Goal: Task Accomplishment & Management: Manage account settings

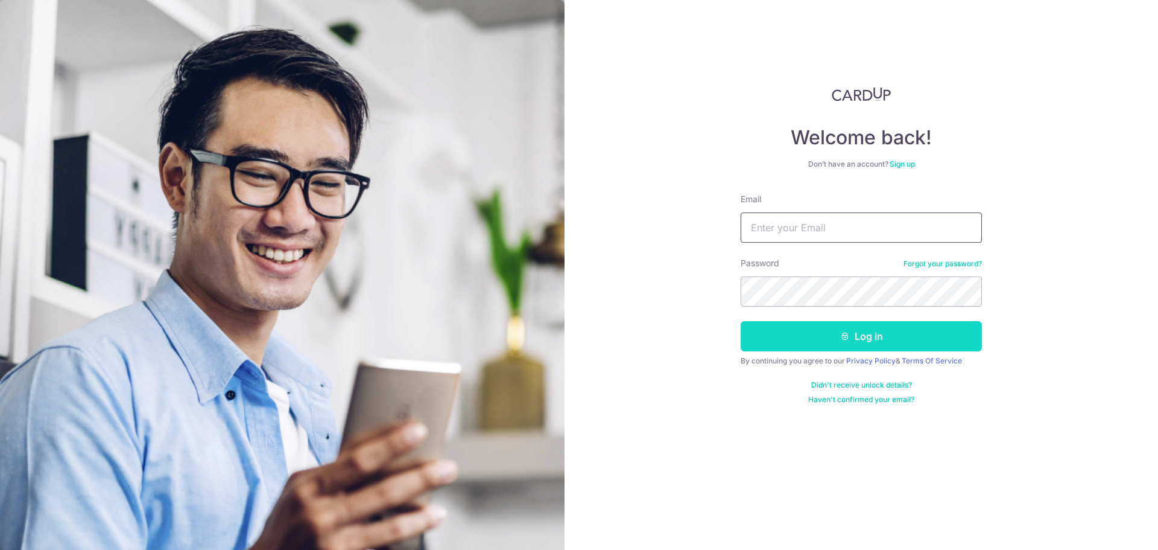
type input "[EMAIL_ADDRESS][DOMAIN_NAME]"
click at [884, 343] on button "Log in" at bounding box center [861, 336] width 241 height 30
click at [910, 329] on button "Log in" at bounding box center [861, 336] width 241 height 30
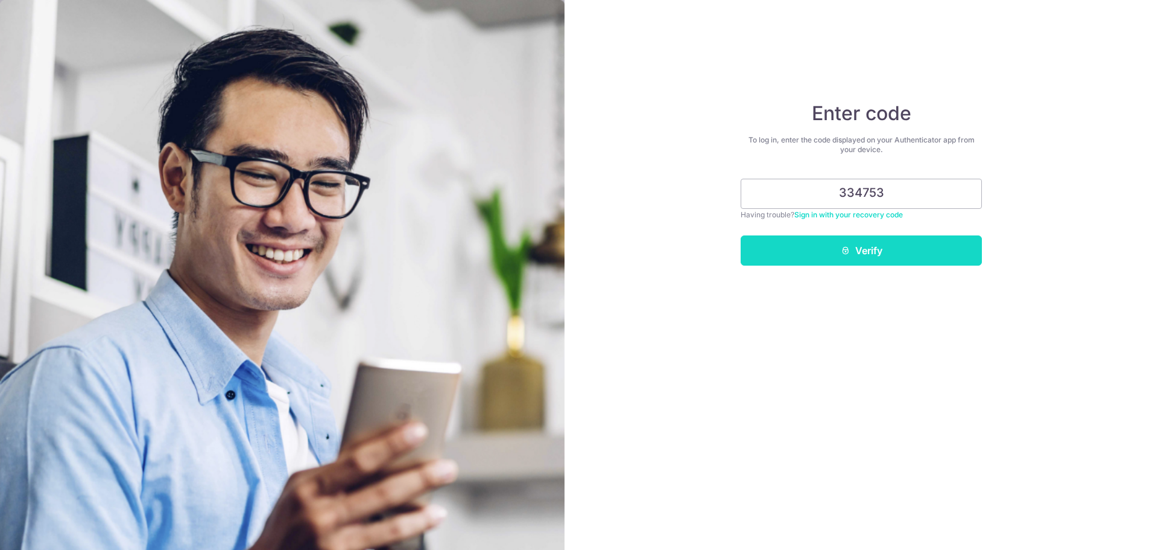
type input "334753"
click at [889, 240] on button "Verify" at bounding box center [861, 250] width 241 height 30
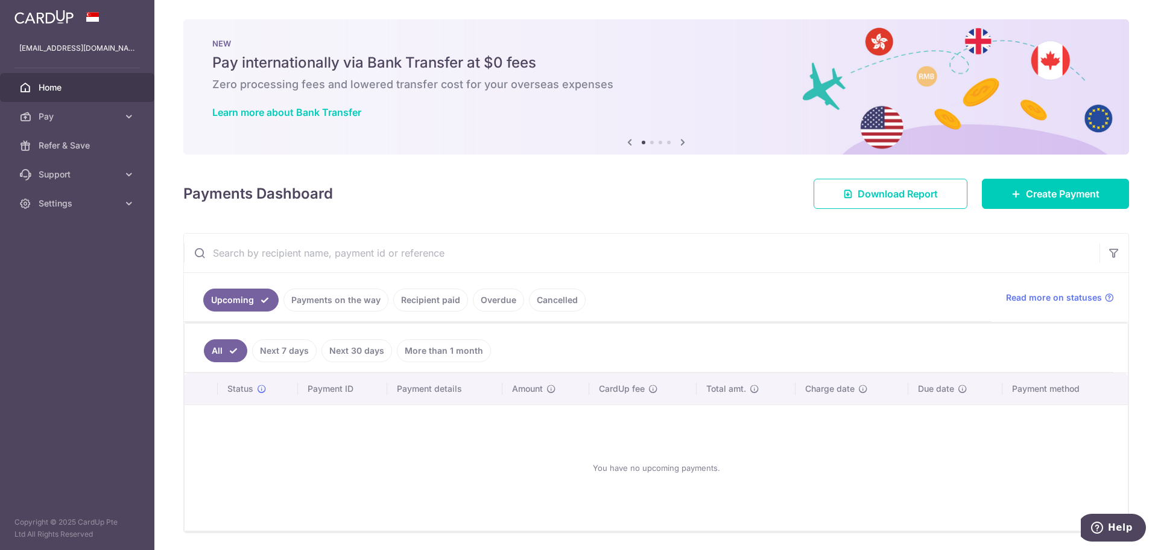
click at [351, 302] on link "Payments on the way" at bounding box center [336, 299] width 105 height 23
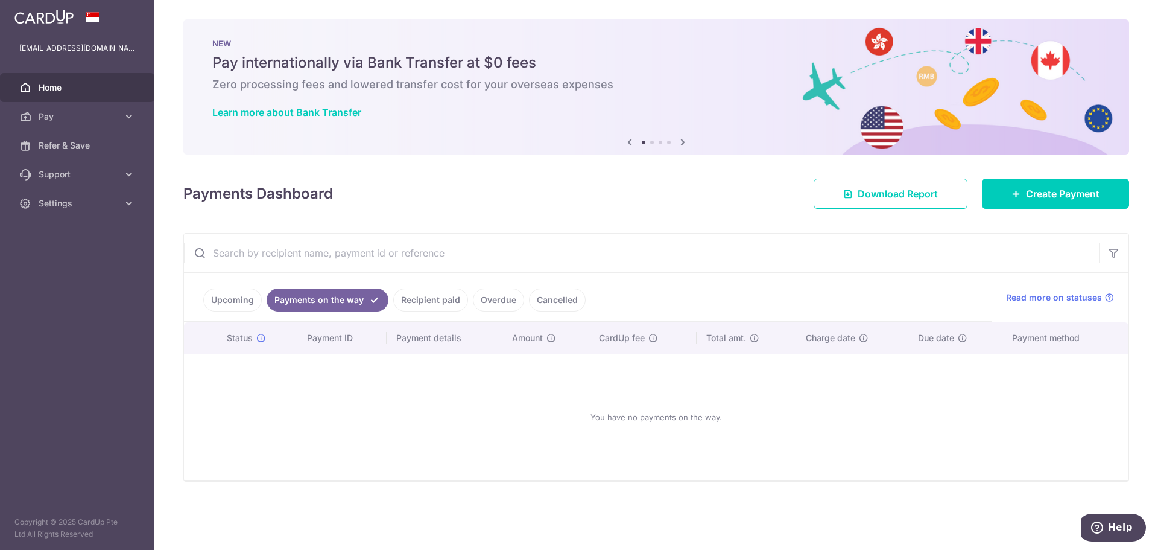
click at [416, 300] on link "Recipient paid" at bounding box center [430, 299] width 75 height 23
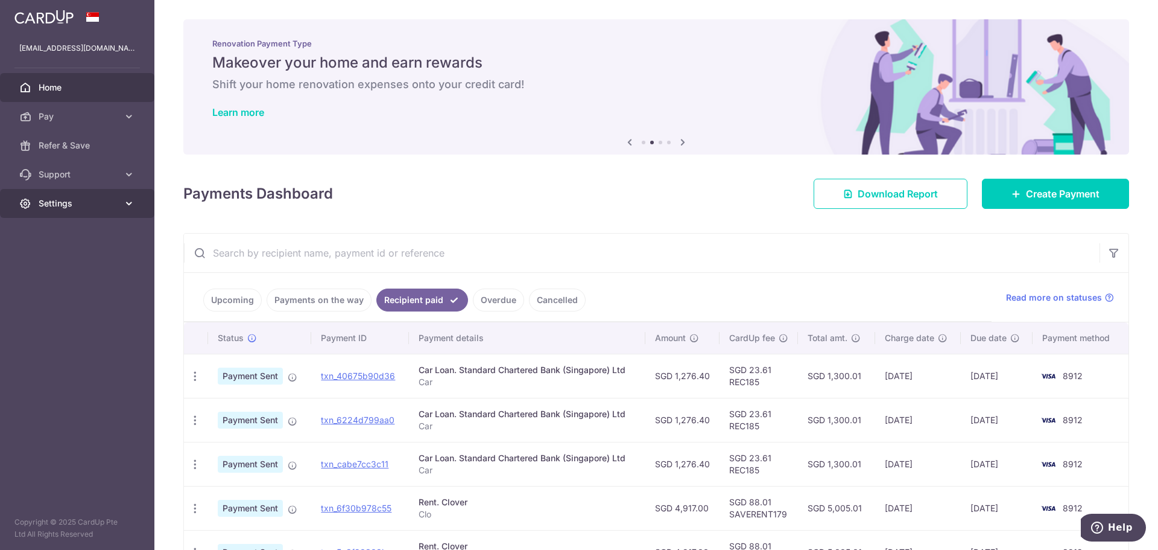
click at [75, 196] on link "Settings" at bounding box center [77, 203] width 154 height 29
click at [79, 229] on span "Account" at bounding box center [79, 232] width 80 height 12
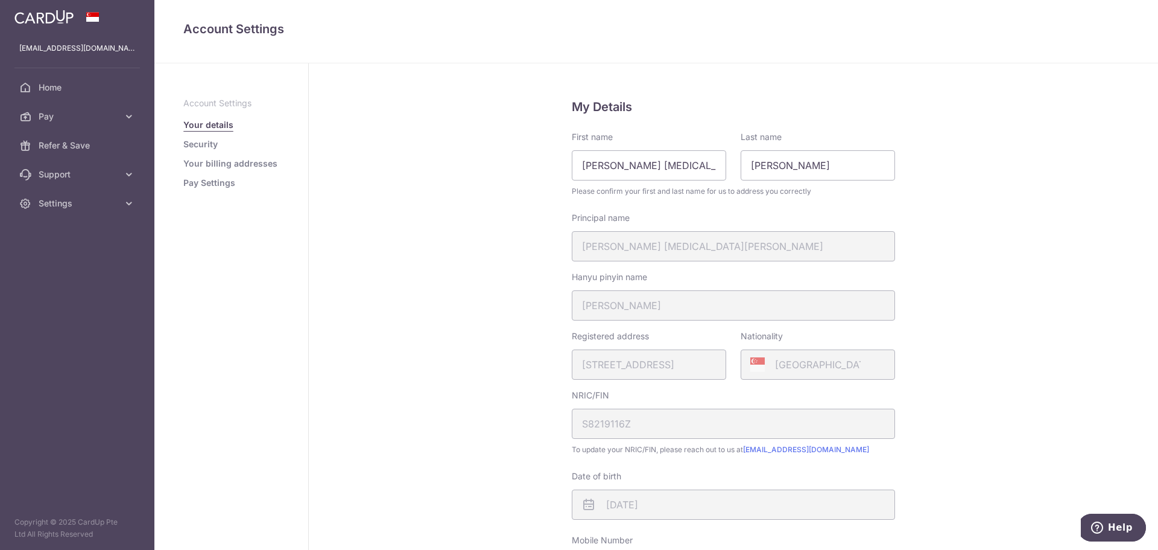
click at [192, 139] on link "Security" at bounding box center [200, 144] width 34 height 12
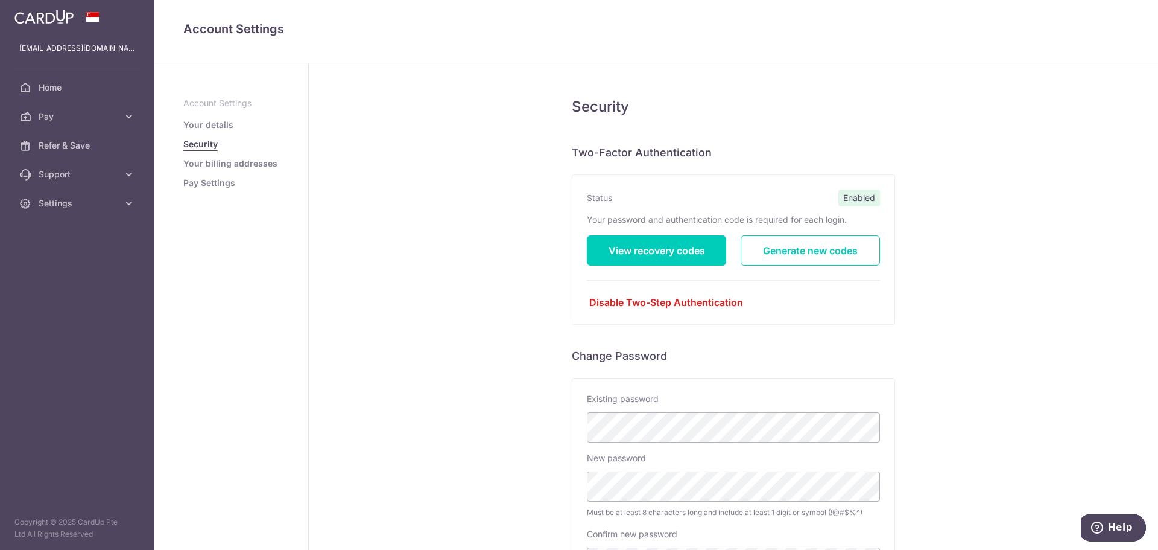
click at [854, 202] on span "Enabled" at bounding box center [860, 197] width 42 height 17
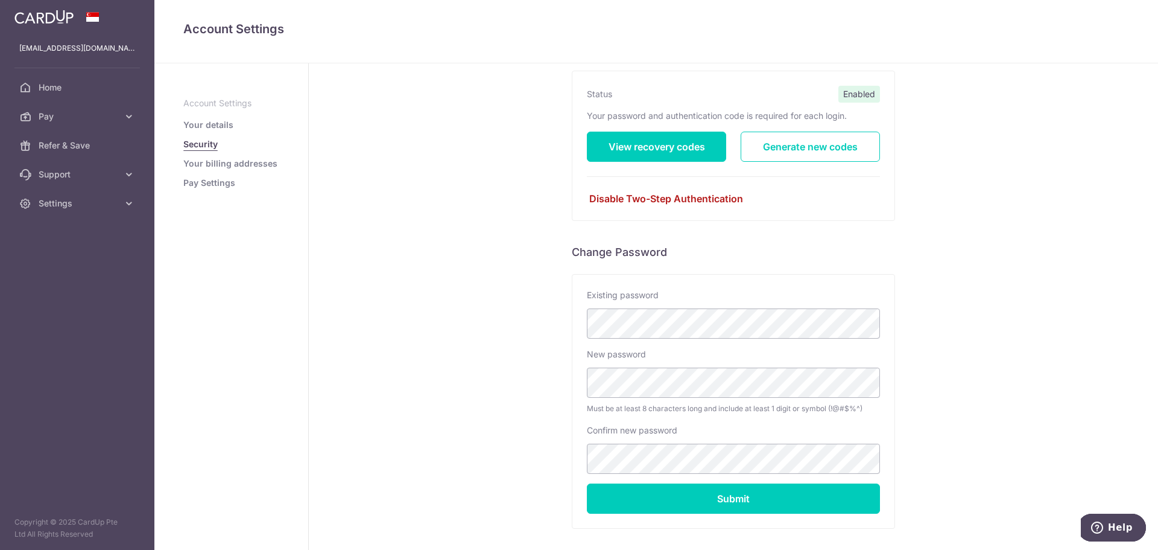
scroll to position [43, 0]
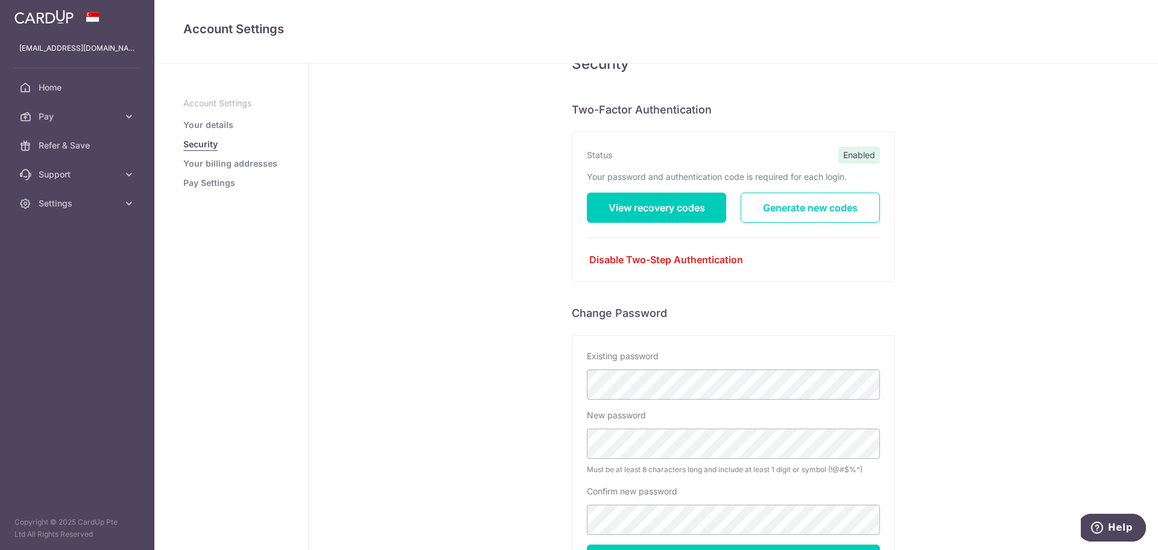
click at [693, 271] on div "Status Enabled Your password and authentication code is required for each login…" at bounding box center [734, 206] width 322 height 149
click at [691, 259] on link "Disable Two-Step Authentication" at bounding box center [733, 259] width 293 height 14
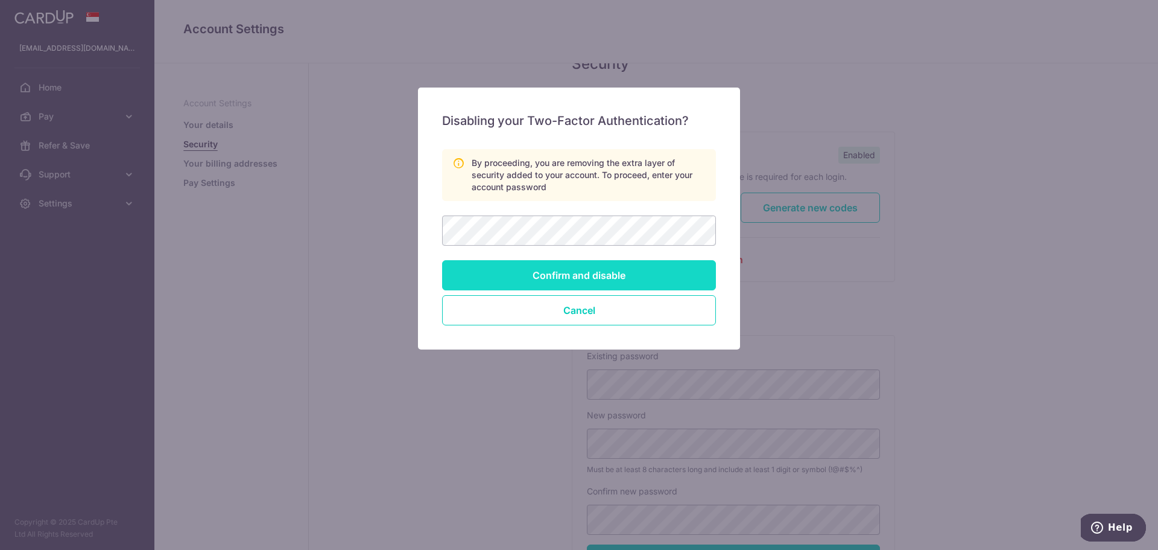
click at [650, 279] on input "Confirm and disable" at bounding box center [579, 275] width 274 height 30
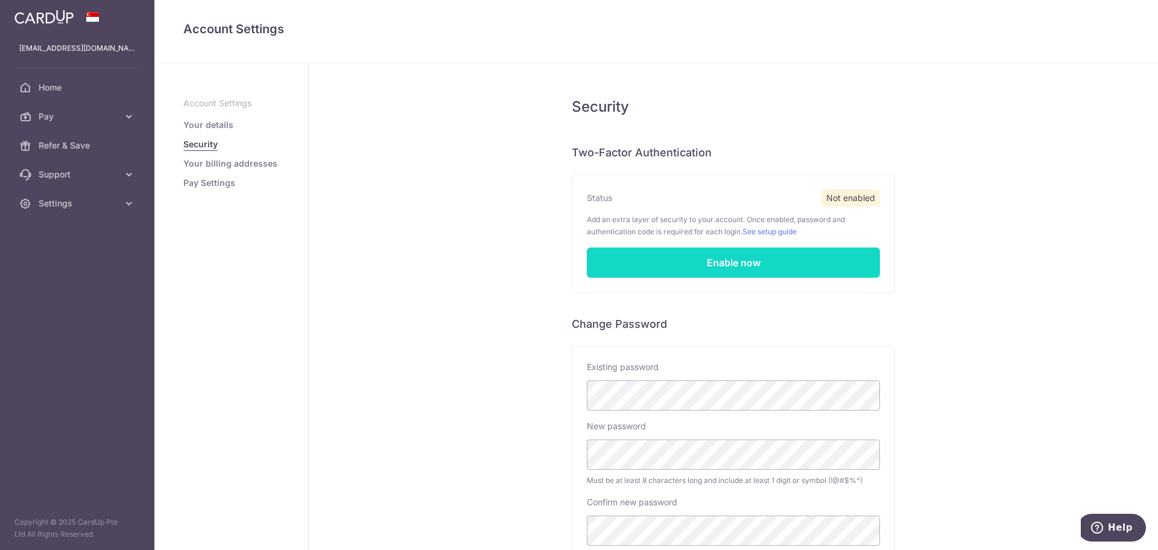
click at [697, 262] on link "Enable now" at bounding box center [733, 262] width 293 height 30
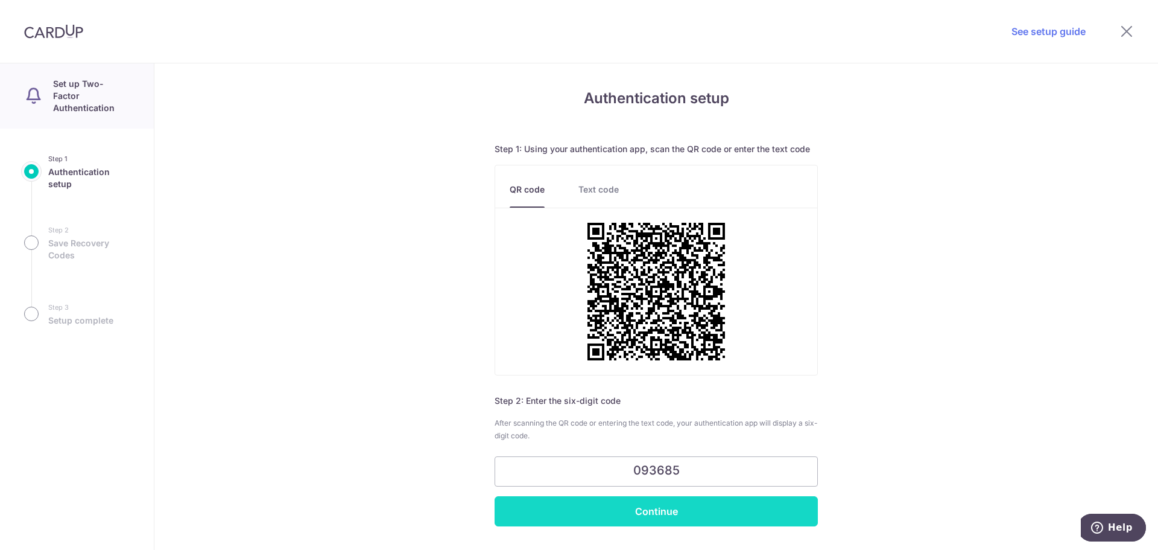
type input "093685"
click at [722, 525] on input "Continue" at bounding box center [656, 511] width 323 height 30
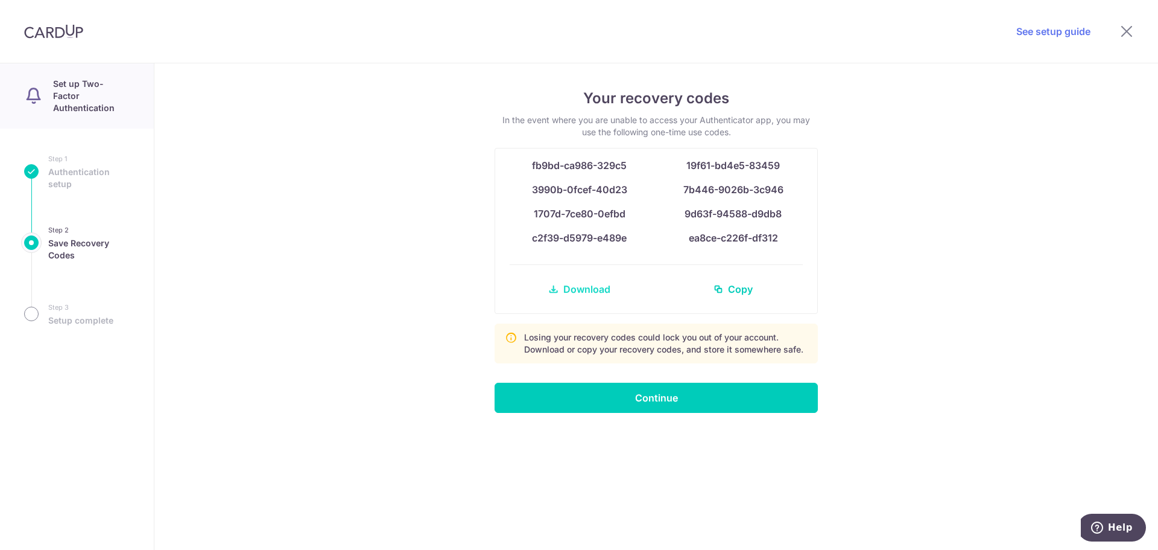
click at [582, 280] on link "Download" at bounding box center [579, 289] width 139 height 29
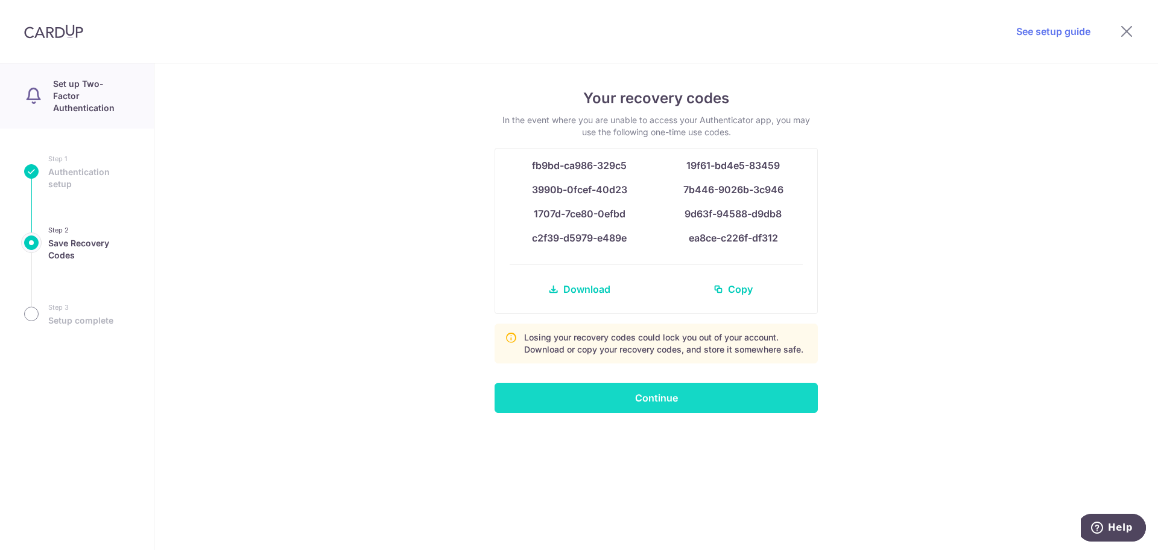
click at [693, 396] on input "Continue" at bounding box center [656, 397] width 323 height 30
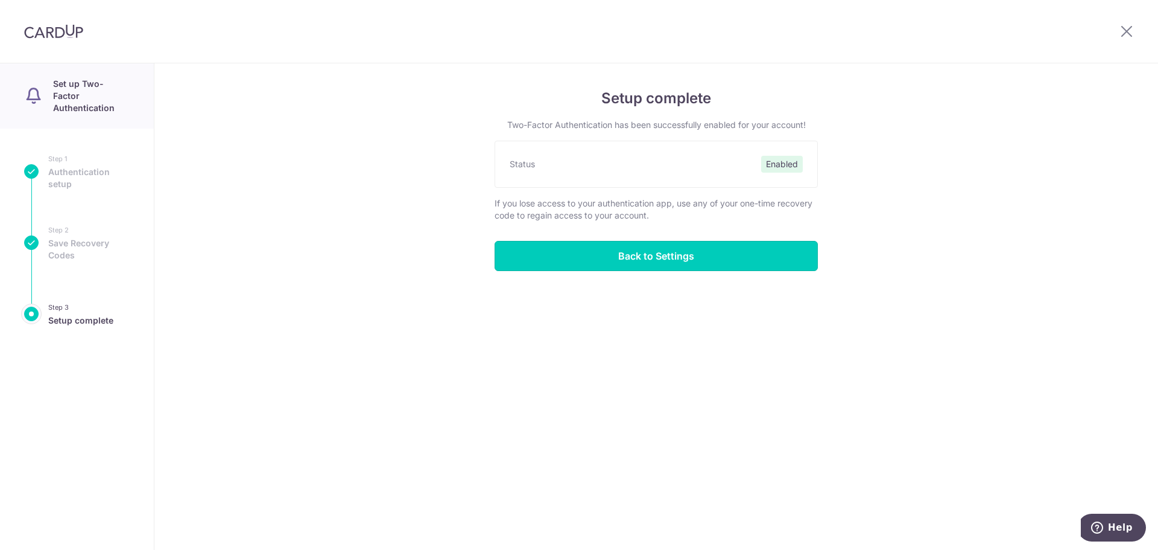
drag, startPoint x: 722, startPoint y: 262, endPoint x: 734, endPoint y: 317, distance: 56.2
click at [723, 262] on input "Back to Settings" at bounding box center [656, 256] width 323 height 30
